Goal: Use online tool/utility: Utilize a website feature to perform a specific function

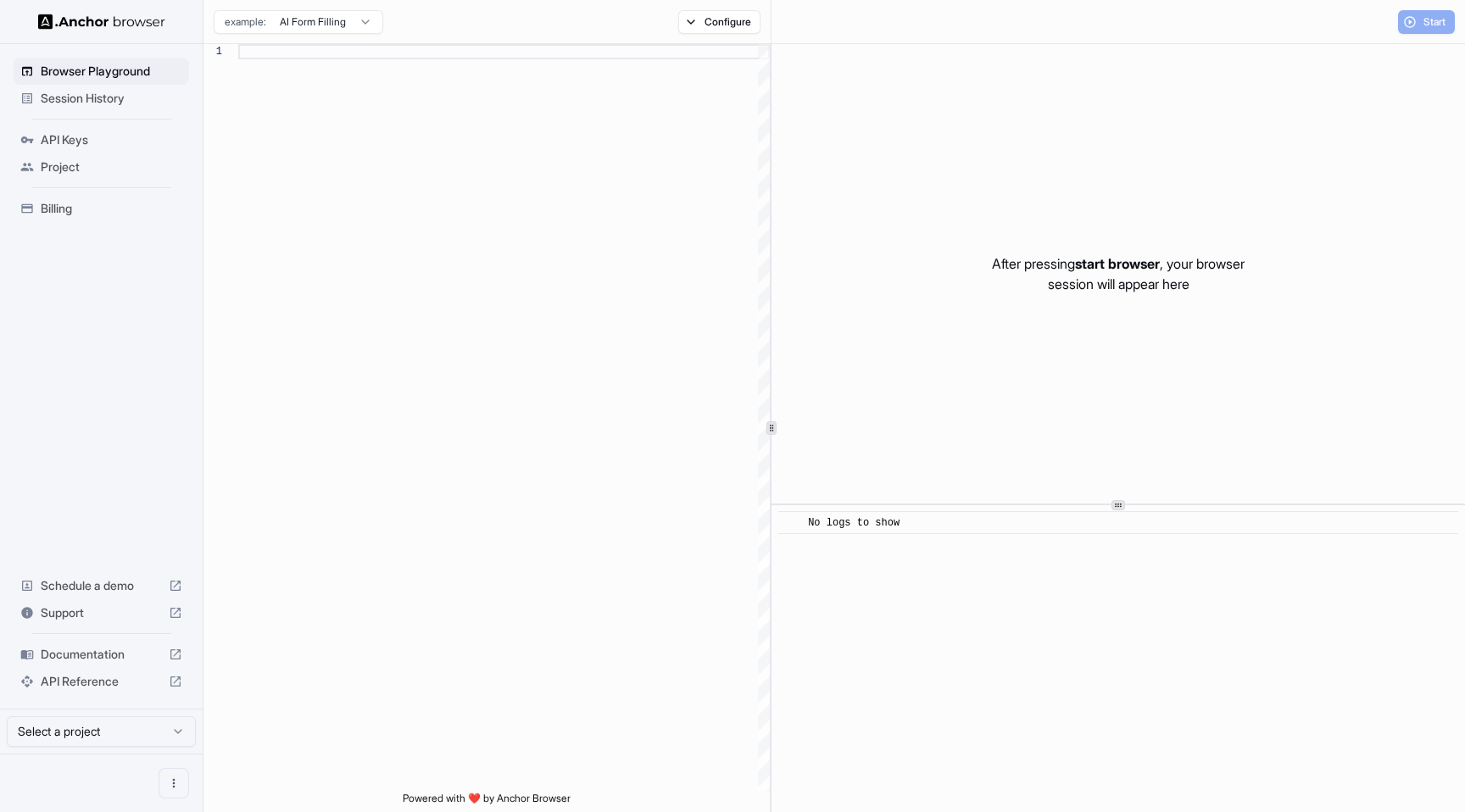
type textarea "**********"
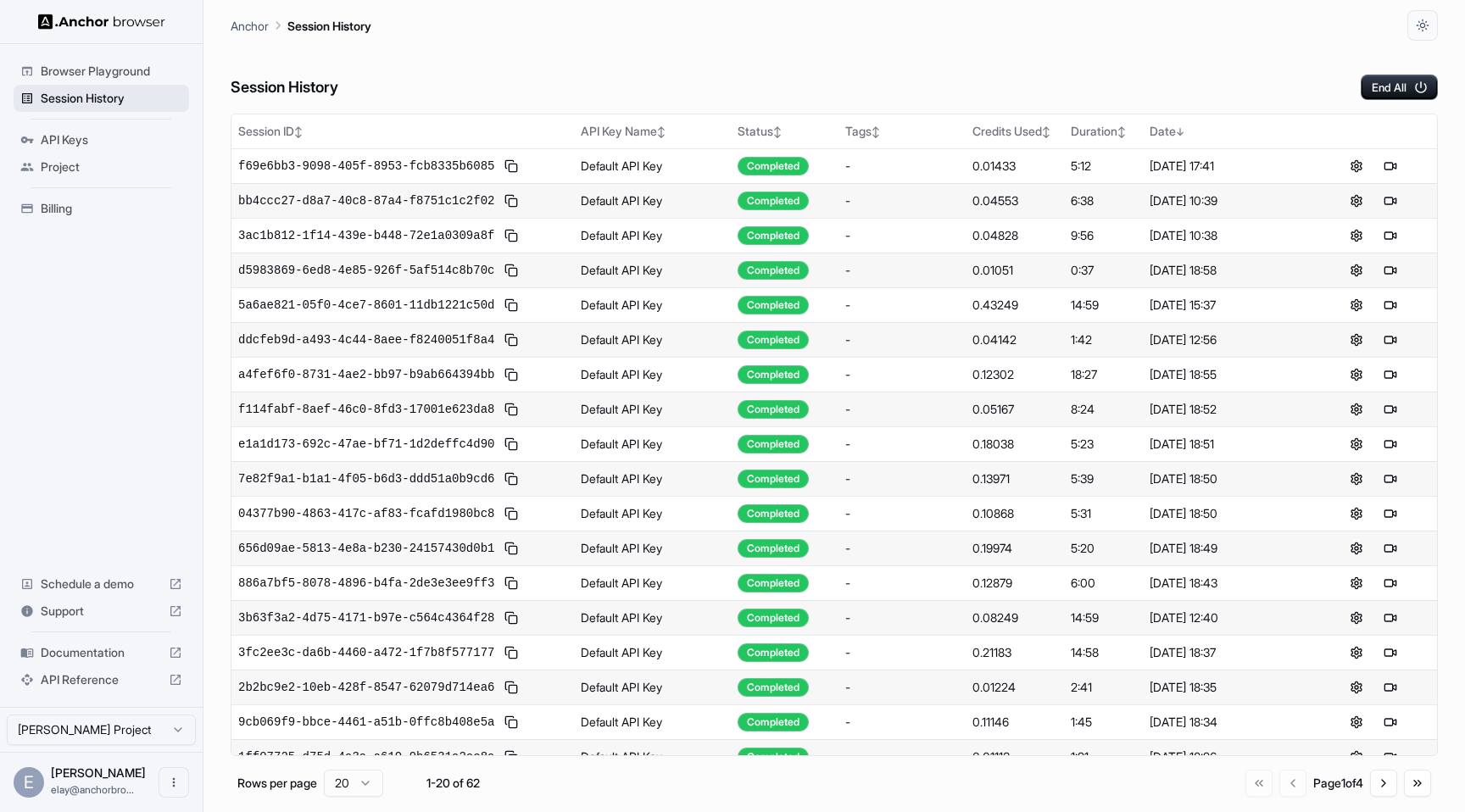
click at [126, 95] on span "Session History" at bounding box center [111, 98] width 142 height 17
click at [126, 76] on span "Browser Playground" at bounding box center [111, 71] width 142 height 17
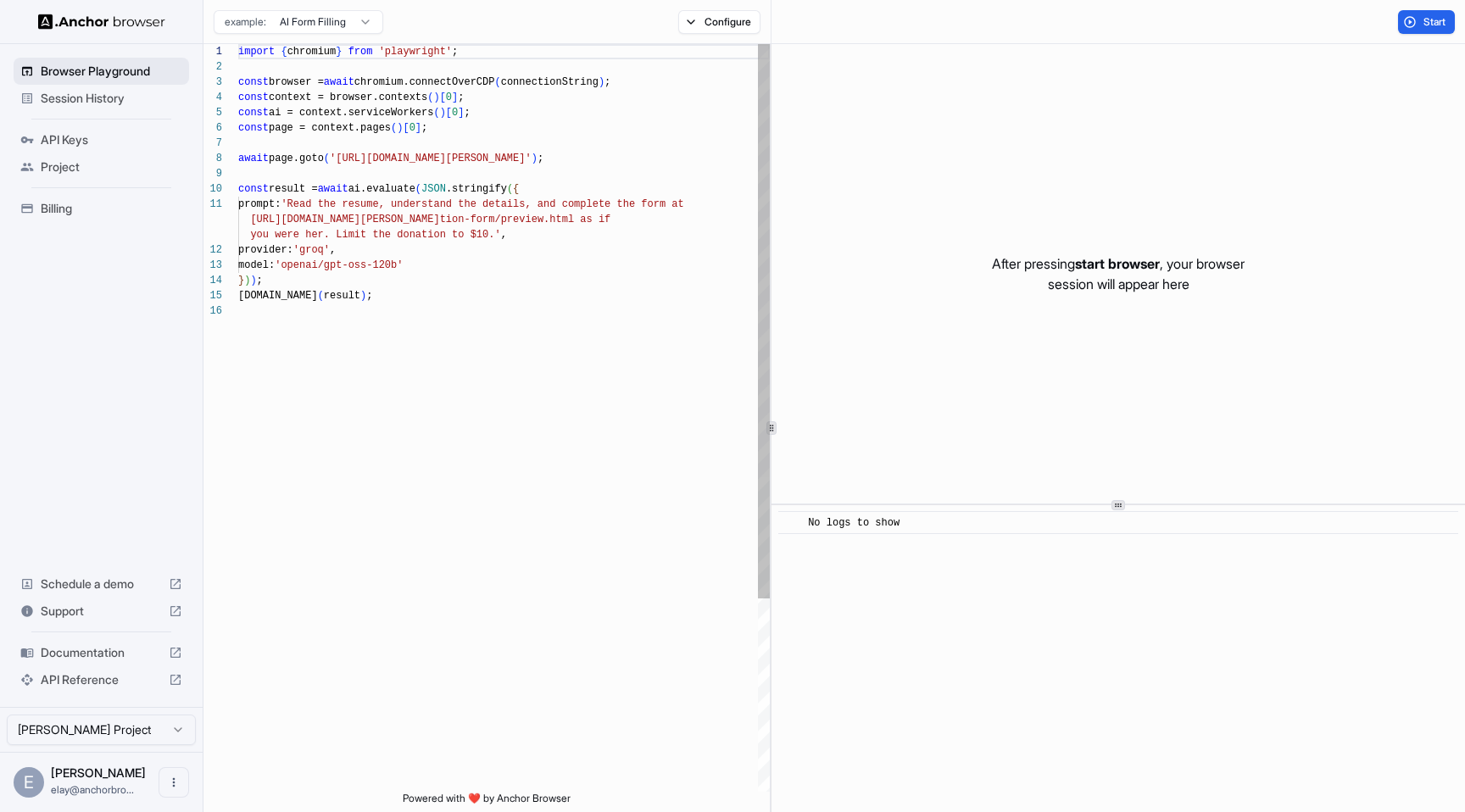
scroll to position [153, 0]
click at [1418, 24] on button "Start" at bounding box center [1426, 22] width 56 height 24
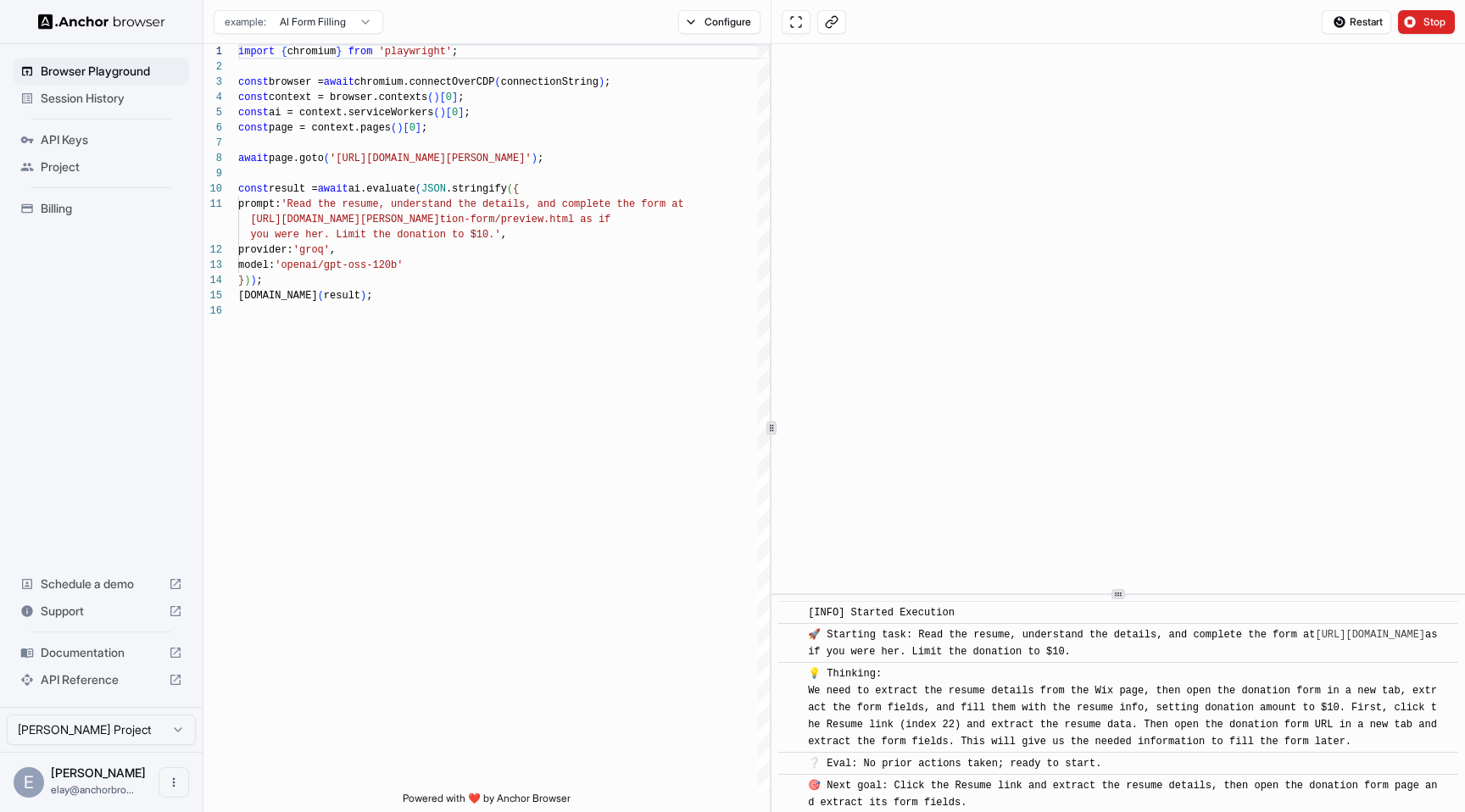
scroll to position [69, 0]
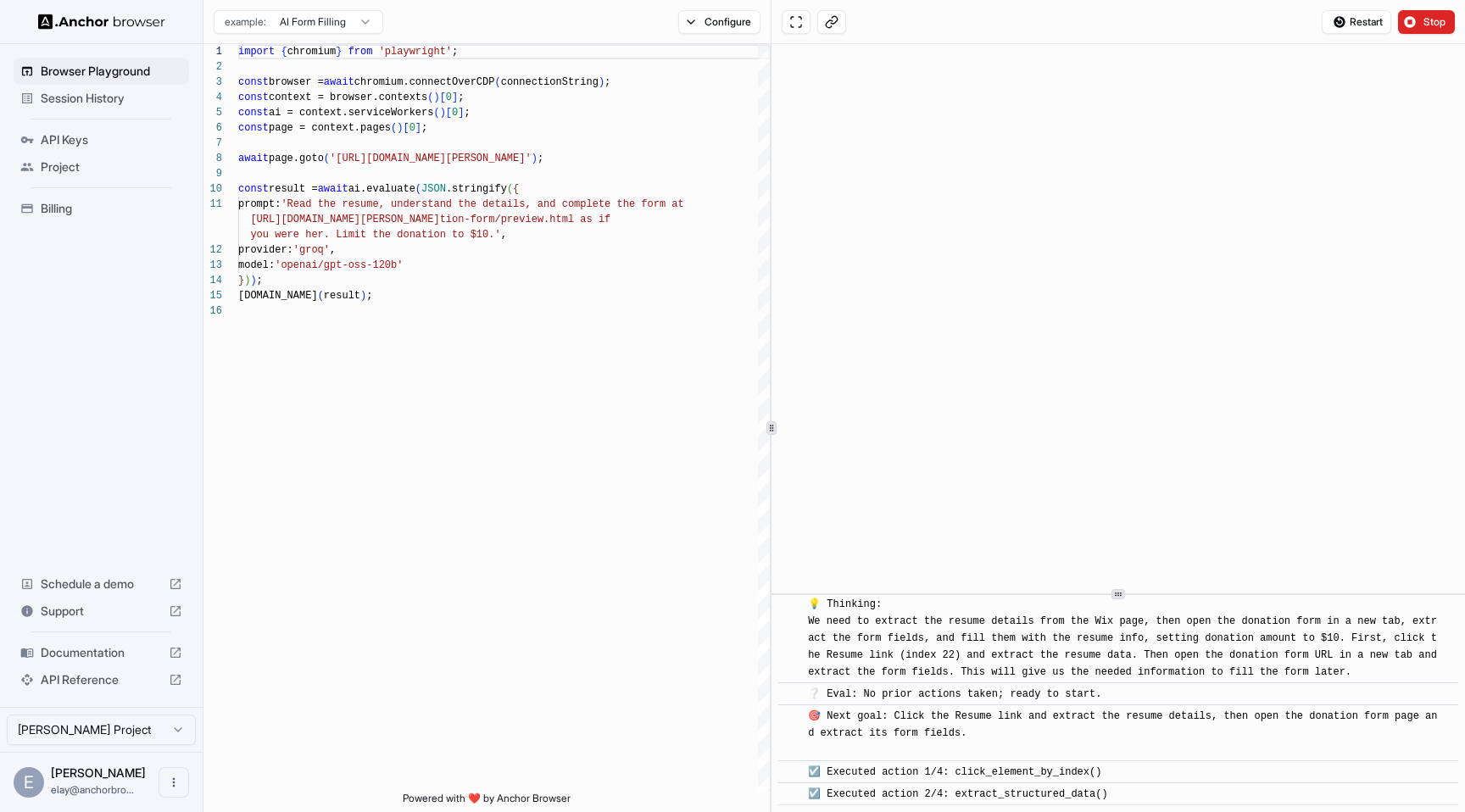
click at [1130, 595] on div at bounding box center [1118, 594] width 694 height 1
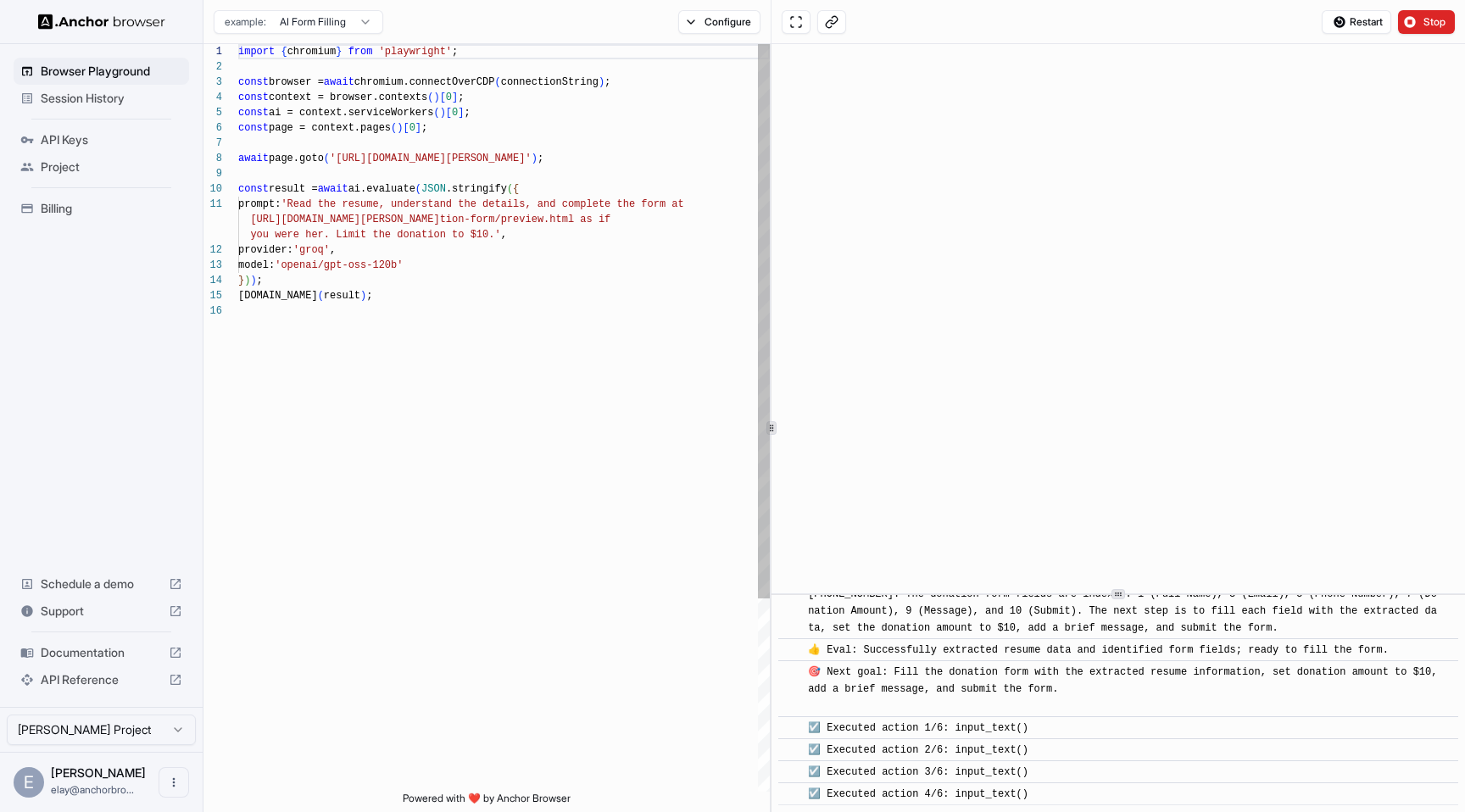
scroll to position [392, 0]
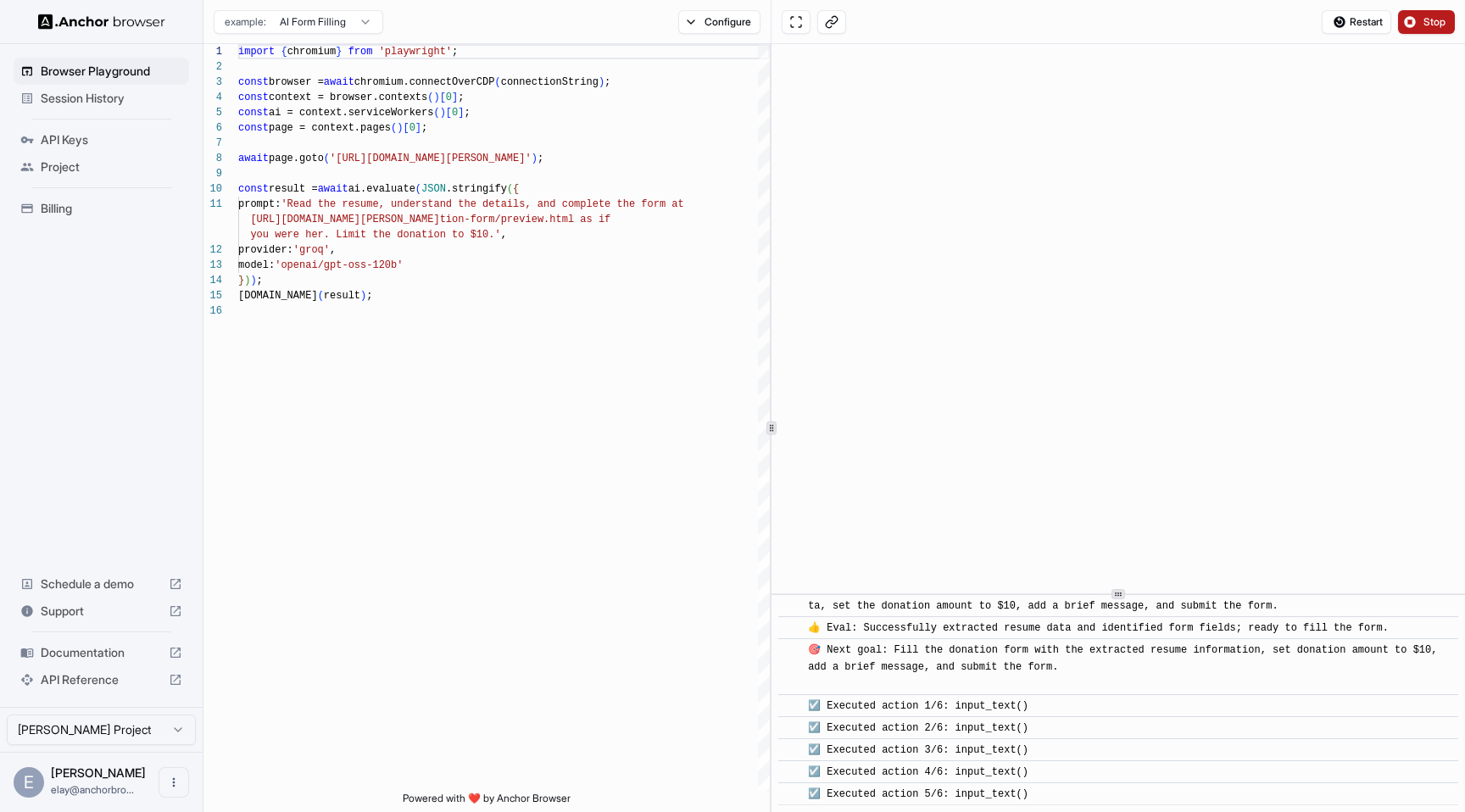
click at [1423, 25] on span "Stop" at bounding box center [1435, 21] width 24 height 14
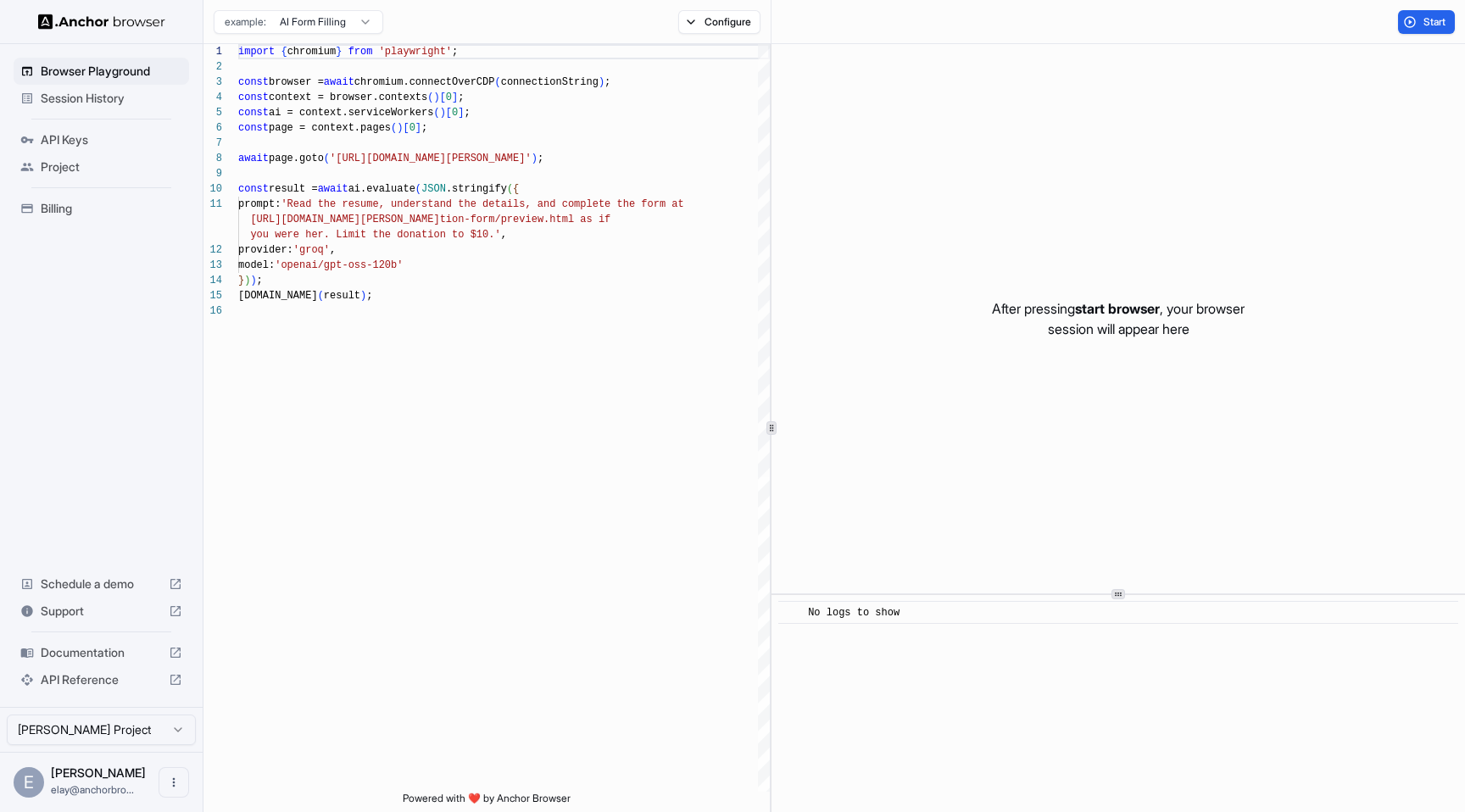
click at [122, 96] on span "Session History" at bounding box center [111, 98] width 142 height 17
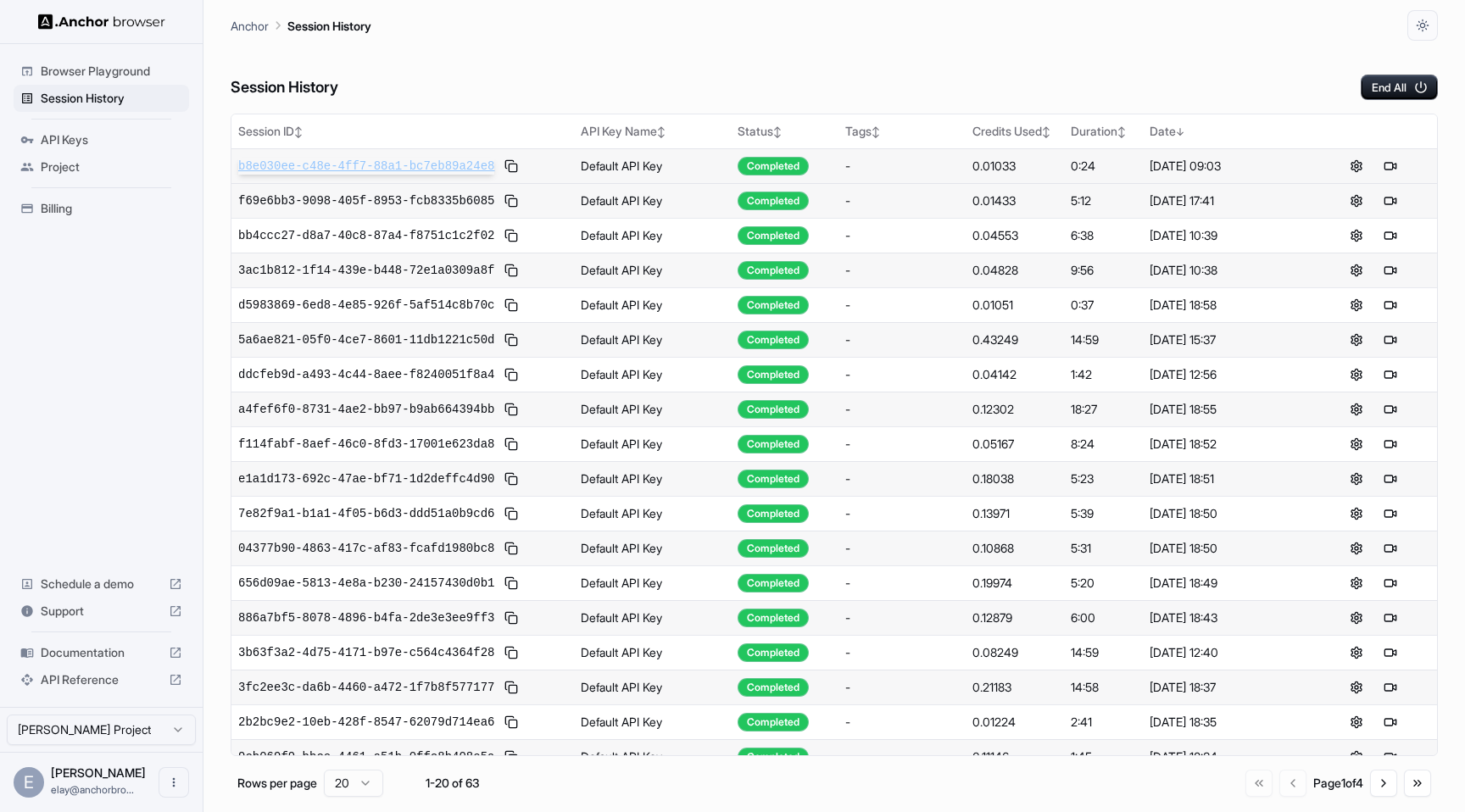
click at [367, 164] on span "b8e030ee-c48e-4ff7-88a1-bc7eb89a24e8" at bounding box center [366, 166] width 257 height 17
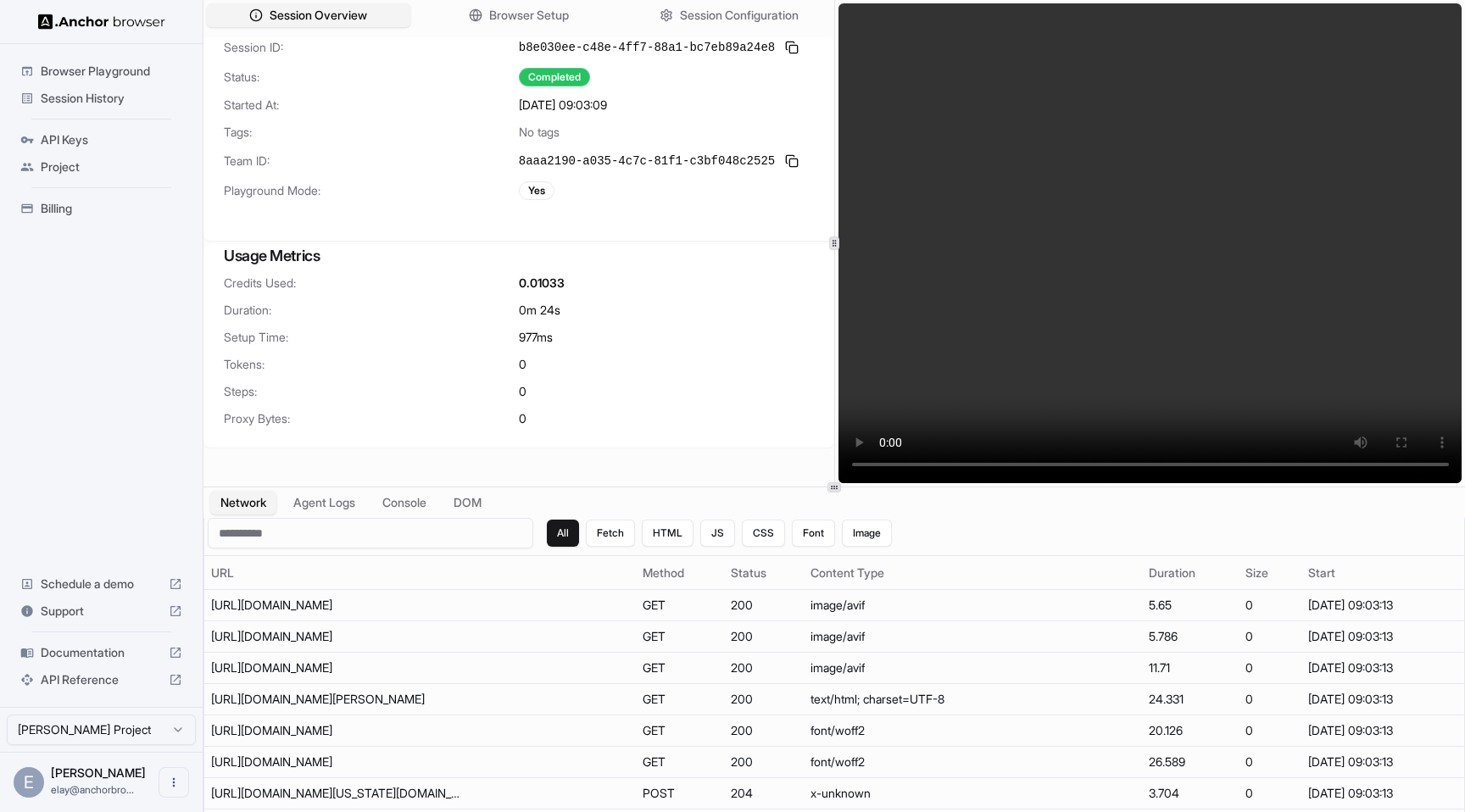
click at [177, 79] on span "Browser Playground" at bounding box center [111, 71] width 142 height 17
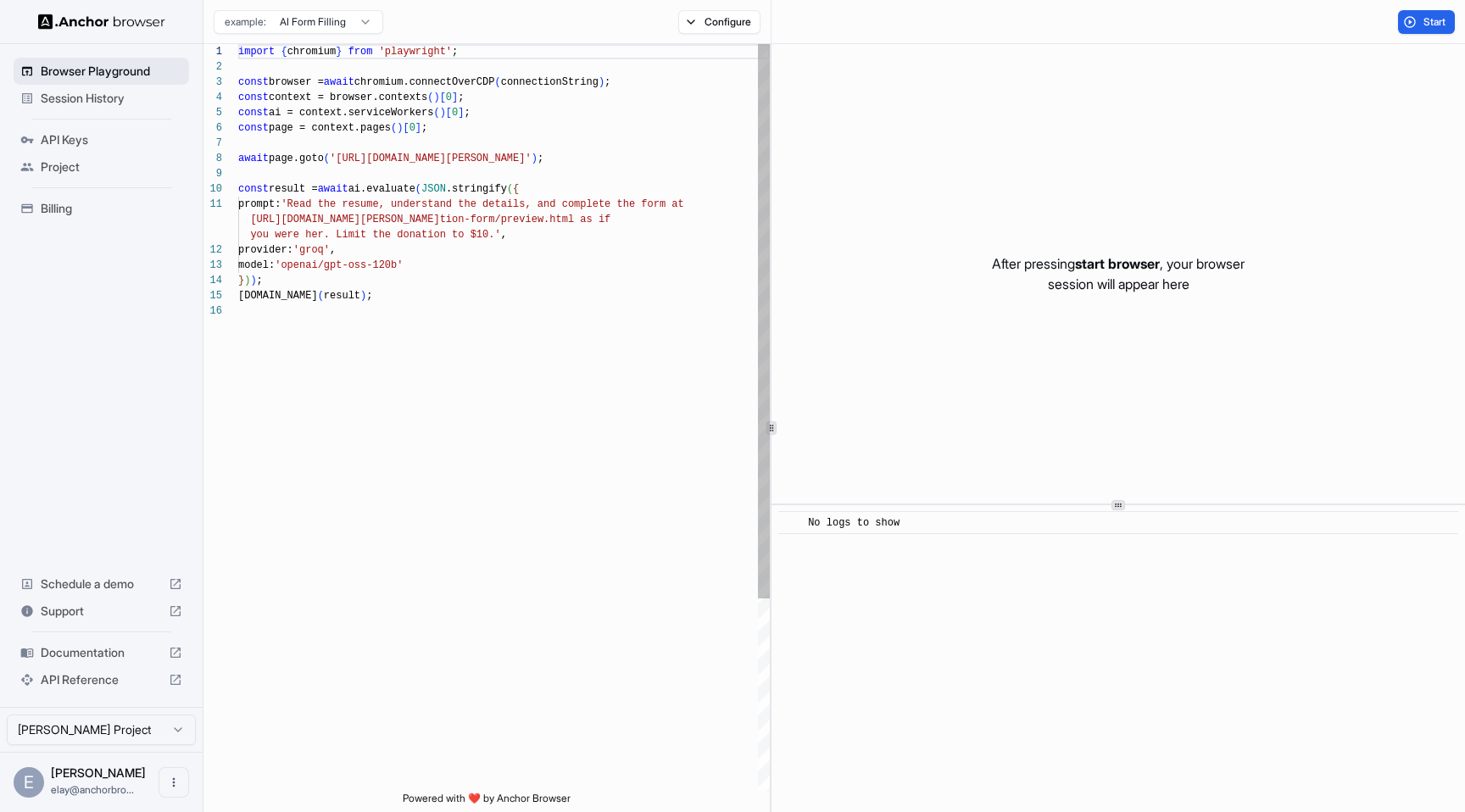
scroll to position [153, 0]
click at [1420, 21] on button "Start" at bounding box center [1426, 22] width 56 height 24
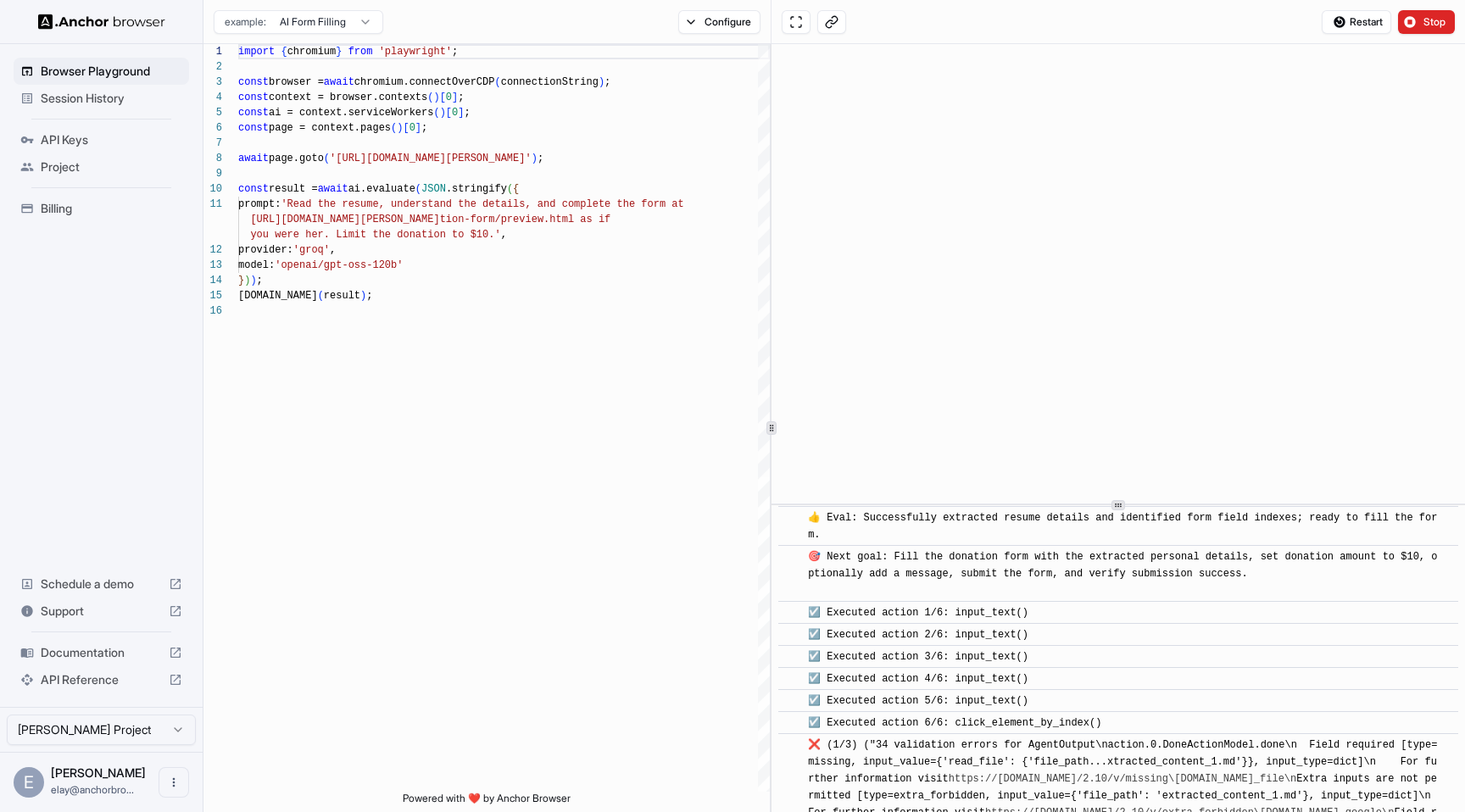
scroll to position [622, 0]
click at [1430, 16] on span "Stop" at bounding box center [1435, 21] width 24 height 14
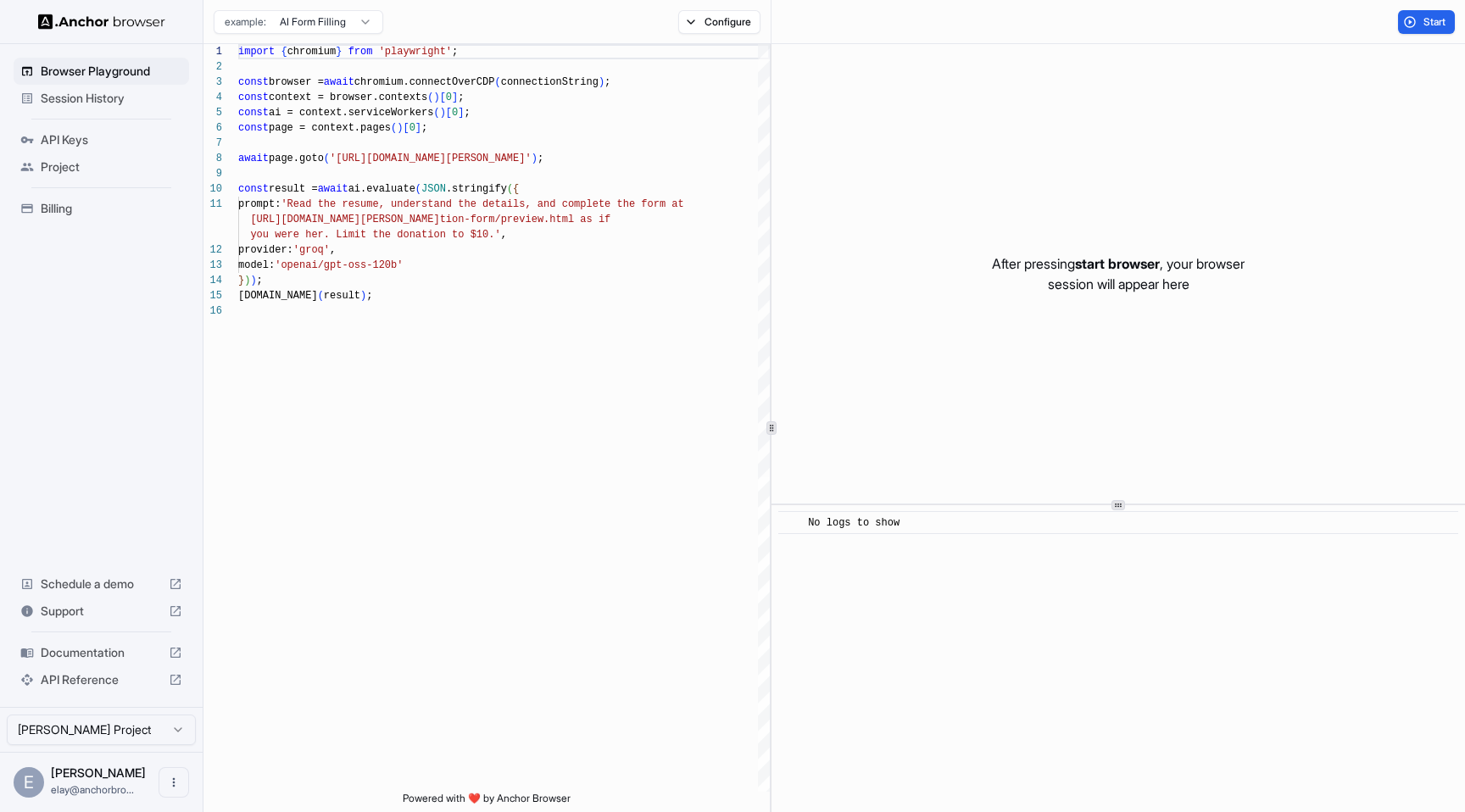
click at [36, 91] on div "Session History" at bounding box center [102, 98] width 176 height 27
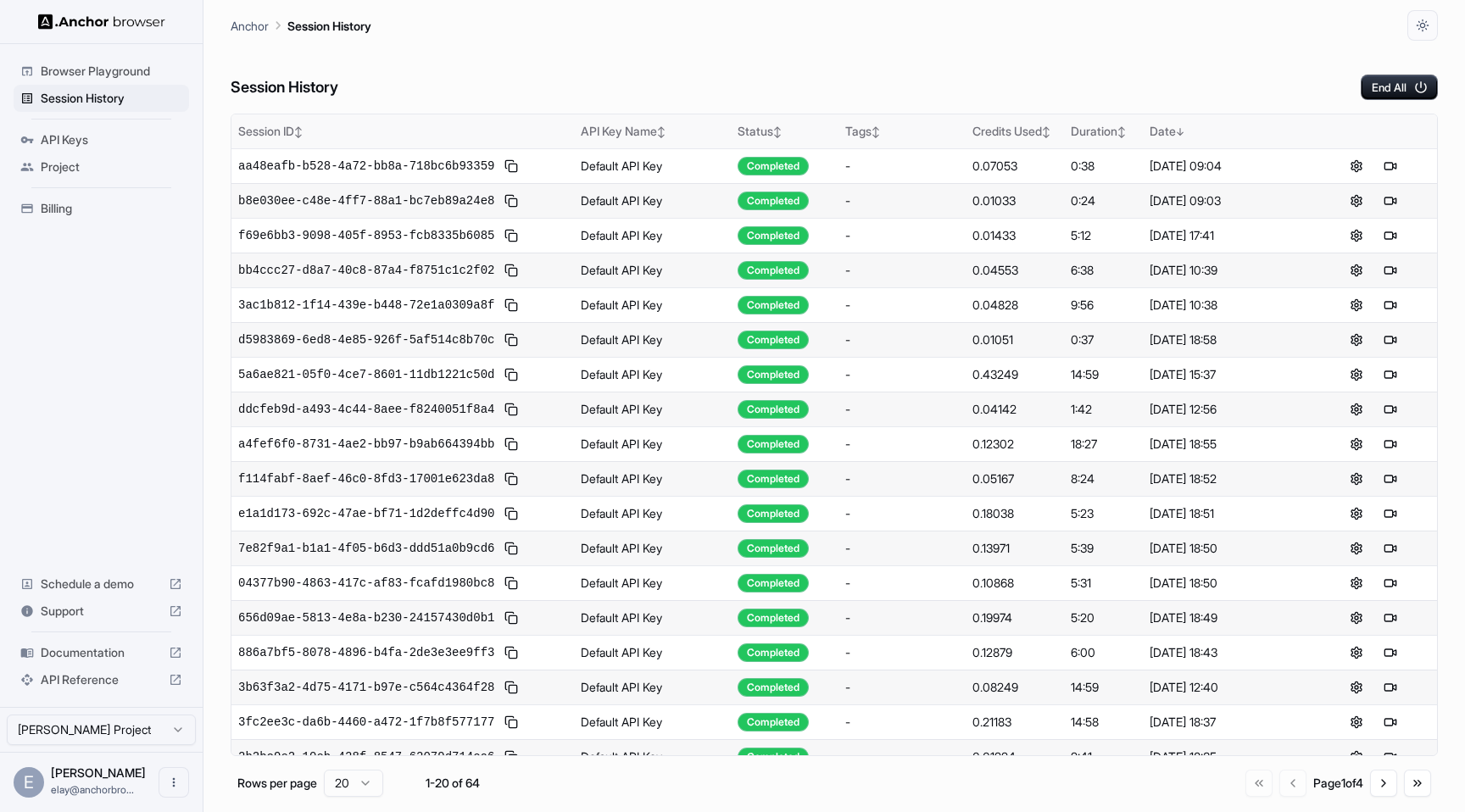
click at [780, 139] on div "Status ↕" at bounding box center [785, 131] width 94 height 17
click at [780, 139] on div "Status ↑" at bounding box center [785, 131] width 94 height 17
click at [782, 134] on span "↓" at bounding box center [777, 132] width 8 height 13
click at [782, 134] on div "Status ↕" at bounding box center [785, 131] width 94 height 17
click at [782, 134] on span "↑" at bounding box center [777, 132] width 8 height 13
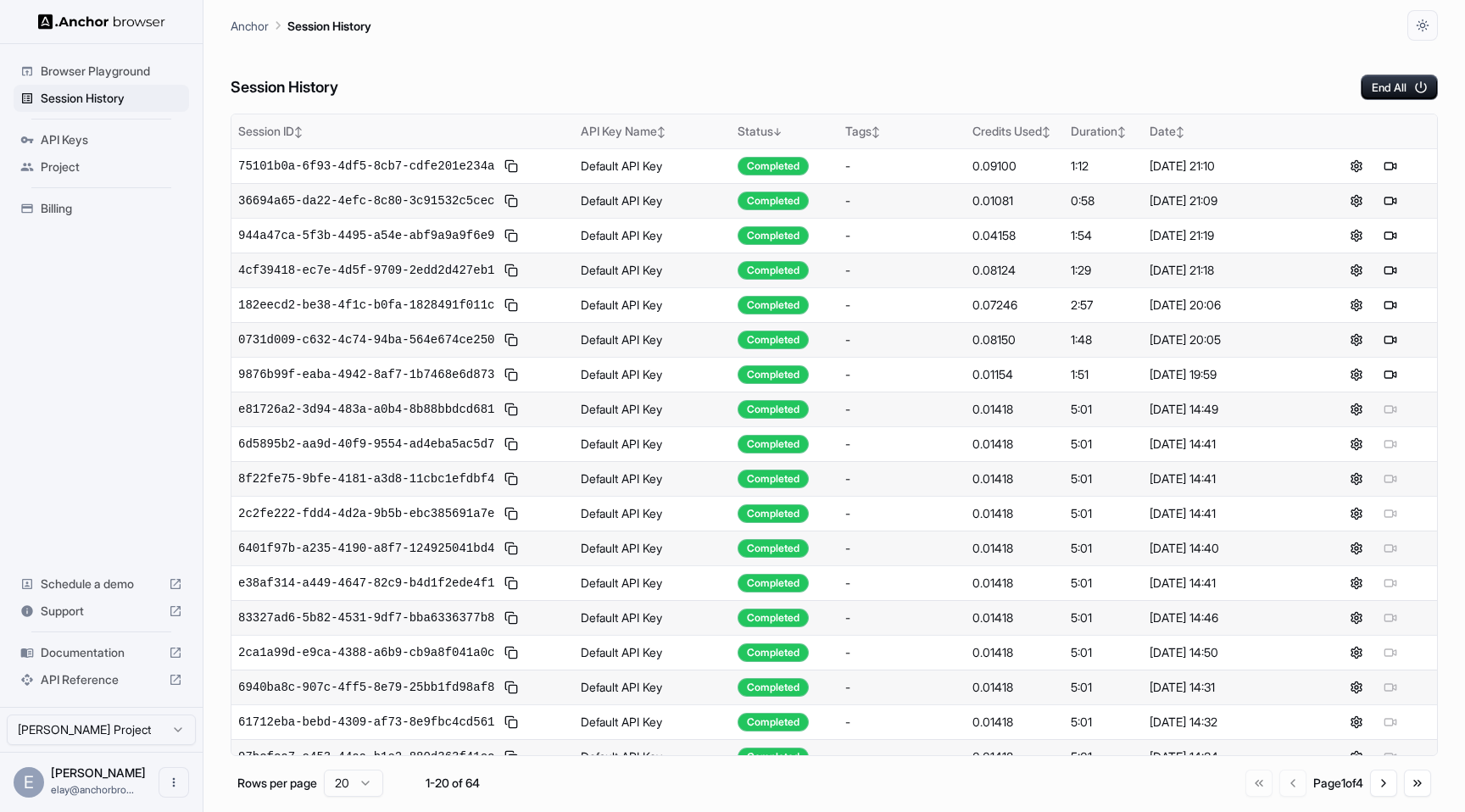
click at [782, 133] on span "↓" at bounding box center [777, 132] width 8 height 13
